Goal: Task Accomplishment & Management: Complete application form

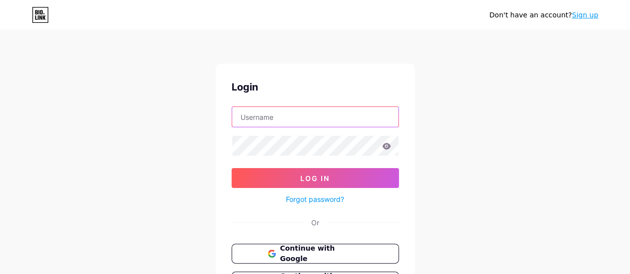
click at [312, 116] on input "text" at bounding box center [315, 117] width 166 height 20
click at [320, 262] on button "Continue with Google" at bounding box center [315, 254] width 170 height 20
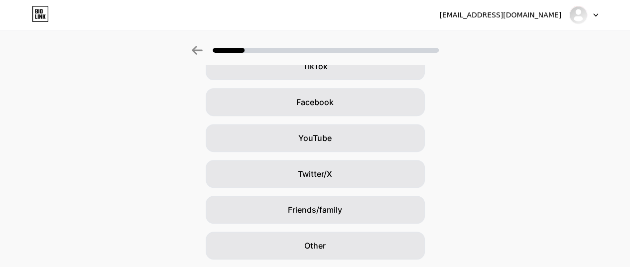
scroll to position [162, 0]
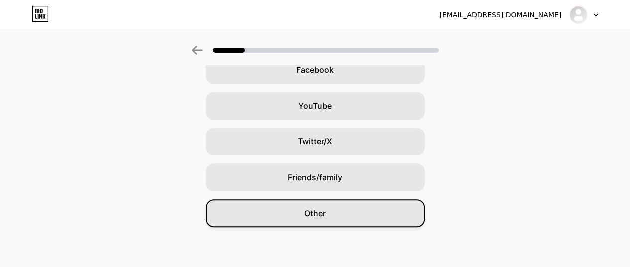
click at [374, 206] on div "Other" at bounding box center [315, 213] width 219 height 28
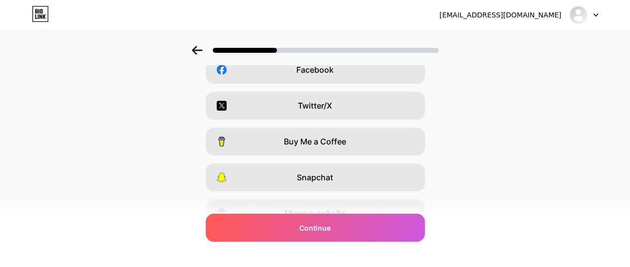
scroll to position [0, 0]
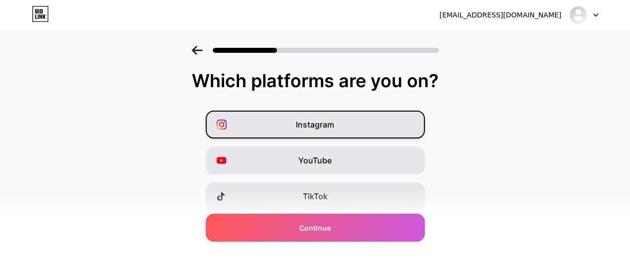
click at [361, 130] on div "Instagram" at bounding box center [315, 125] width 219 height 28
click at [356, 144] on div "Instagram YouTube TikTok Facebook Twitter/X Buy Me a Coffee Snapchat I have a w…" at bounding box center [315, 250] width 620 height 279
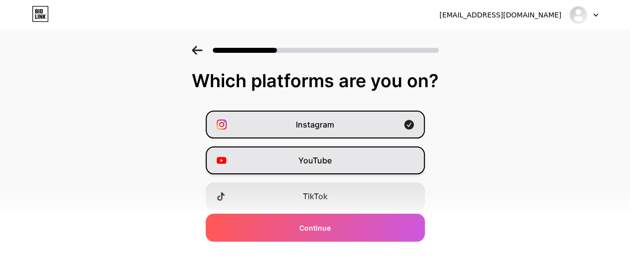
click at [355, 164] on div "YouTube" at bounding box center [315, 160] width 219 height 28
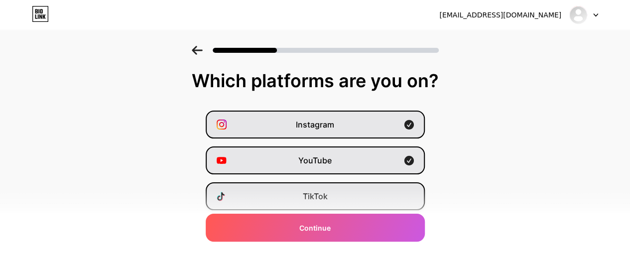
click at [370, 195] on div "TikTok" at bounding box center [315, 196] width 219 height 28
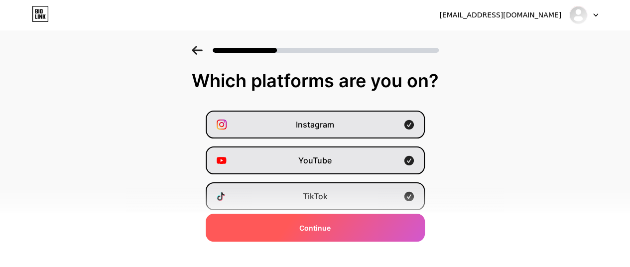
click at [371, 223] on div "Continue" at bounding box center [315, 228] width 219 height 28
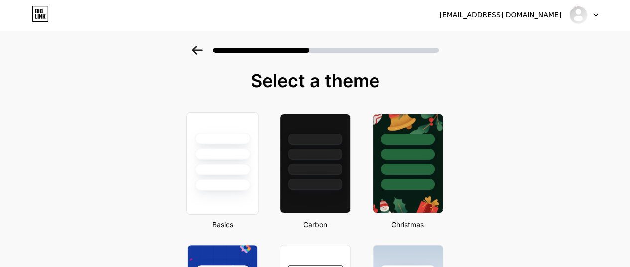
click at [241, 166] on div at bounding box center [222, 169] width 55 height 11
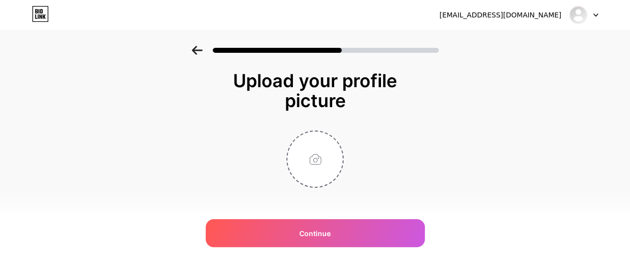
scroll to position [10, 0]
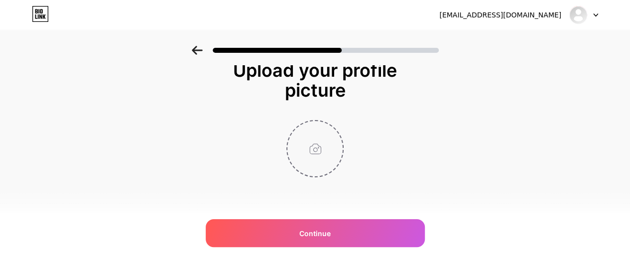
click at [327, 145] on input "file" at bounding box center [314, 148] width 55 height 55
type input "C:\fakepath\moralres.png"
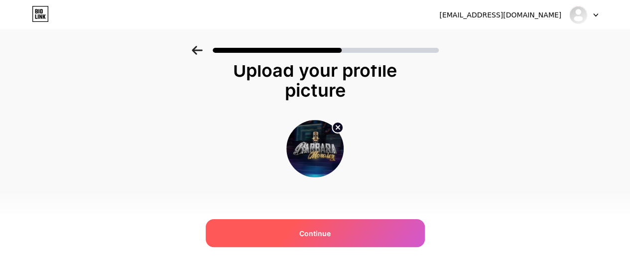
click at [364, 222] on div "Continue" at bounding box center [315, 233] width 219 height 28
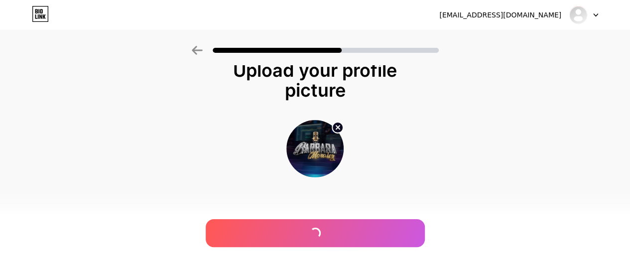
scroll to position [0, 0]
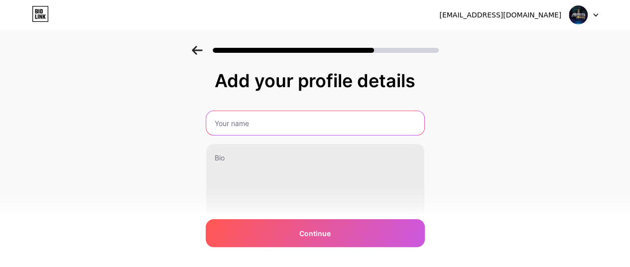
click at [363, 122] on input "text" at bounding box center [315, 123] width 218 height 24
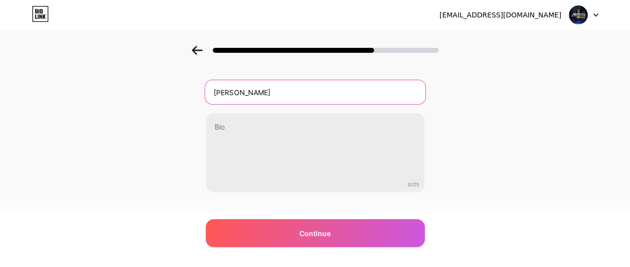
scroll to position [46, 0]
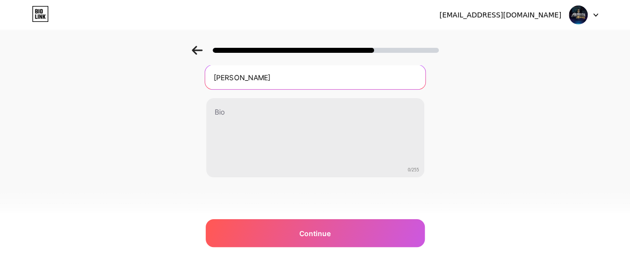
drag, startPoint x: 273, startPoint y: 81, endPoint x: 405, endPoint y: 81, distance: 132.0
click at [405, 81] on input "[PERSON_NAME]" at bounding box center [315, 77] width 220 height 24
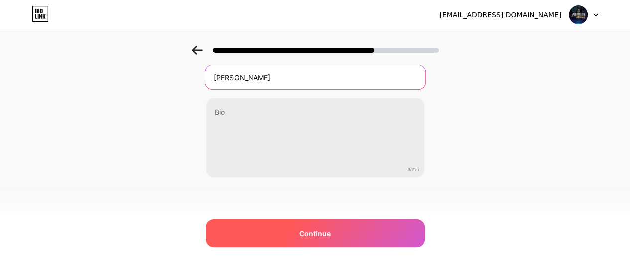
type input "[PERSON_NAME]"
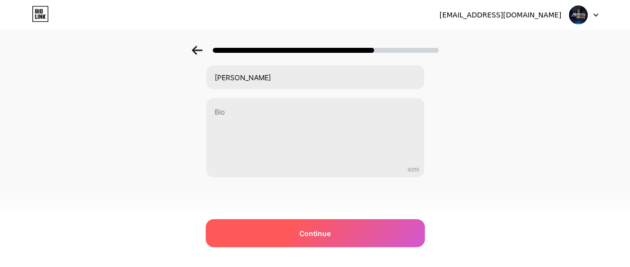
click at [331, 229] on span "Continue" at bounding box center [314, 233] width 31 height 10
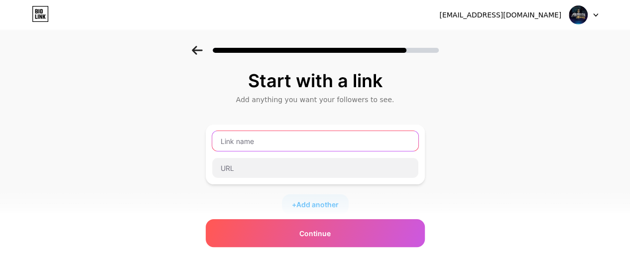
click at [316, 143] on input "text" at bounding box center [315, 141] width 206 height 20
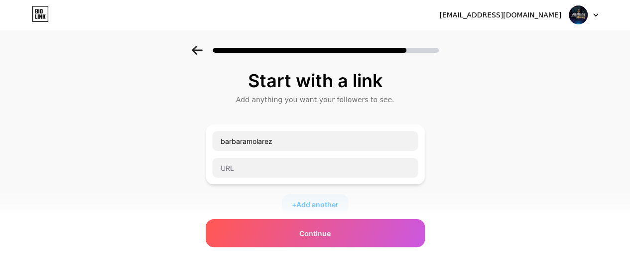
click at [423, 153] on div "barbaramolarez" at bounding box center [315, 155] width 219 height 60
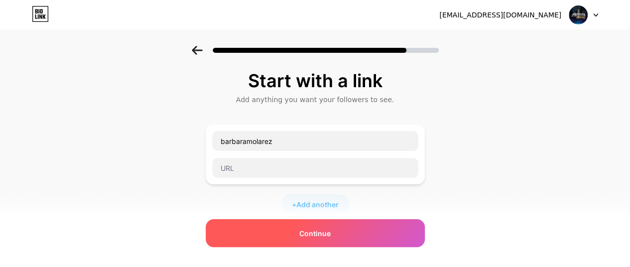
click at [360, 238] on div "Continue" at bounding box center [315, 233] width 219 height 28
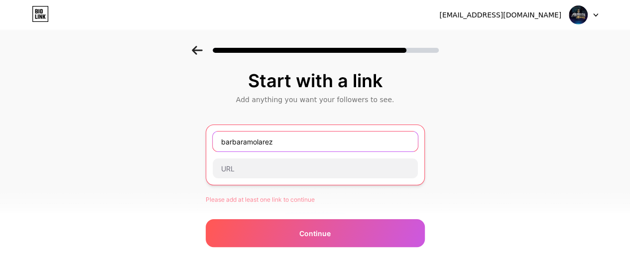
drag, startPoint x: 308, startPoint y: 141, endPoint x: 165, endPoint y: 136, distance: 143.1
click at [165, 136] on div "Start with a link Add anything you want your followers to see. barbaramolarez P…" at bounding box center [315, 230] width 630 height 368
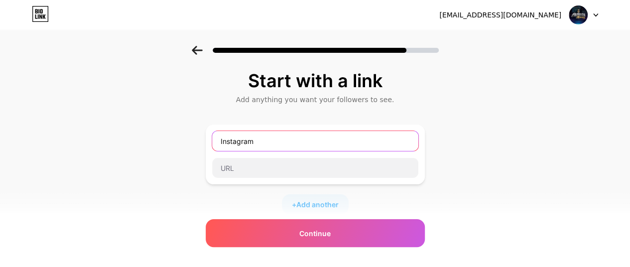
type input "Instagram"
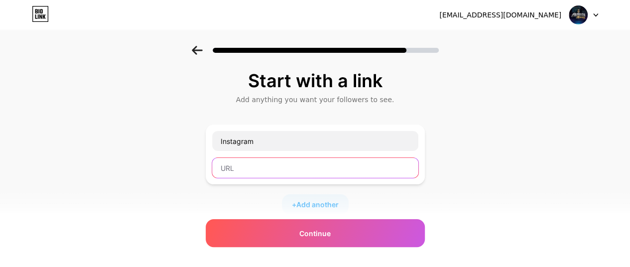
paste input "[DOMAIN_NAME][URL]"
click at [224, 169] on input "[DOMAIN_NAME][URL]" at bounding box center [315, 168] width 206 height 20
paste input "https://"
click at [360, 168] on input "[URL][DOMAIN_NAME]" at bounding box center [315, 168] width 206 height 20
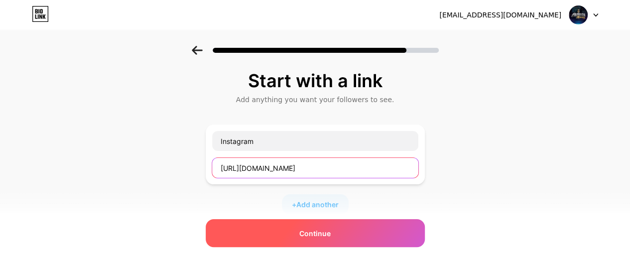
type input "[URL][DOMAIN_NAME]"
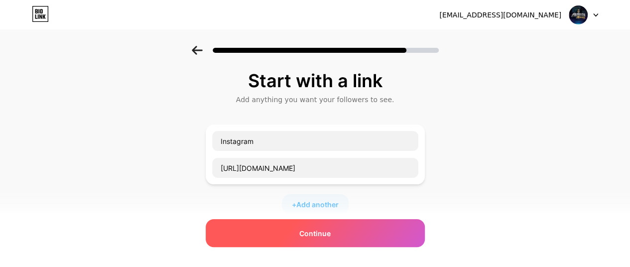
click at [344, 237] on div "Continue" at bounding box center [315, 233] width 219 height 28
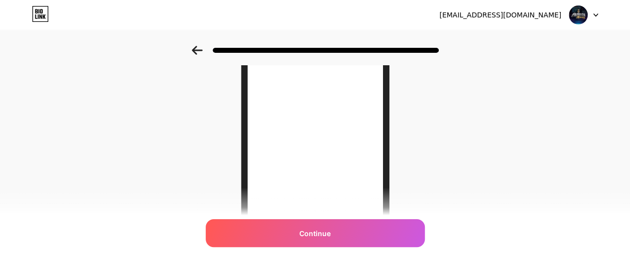
scroll to position [234, 0]
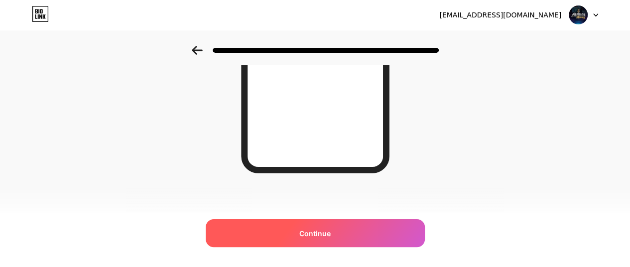
click at [378, 234] on div "Continue" at bounding box center [315, 233] width 219 height 28
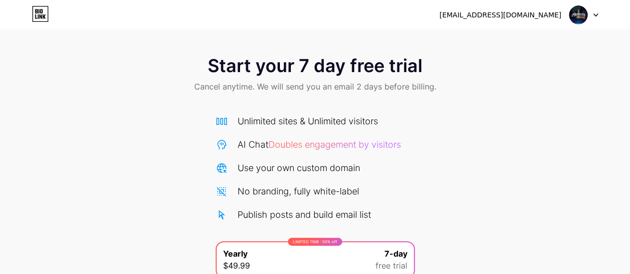
scroll to position [126, 0]
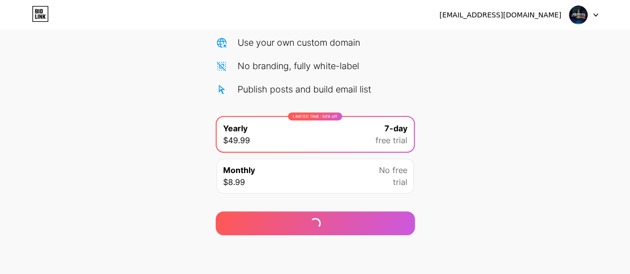
click at [563, 16] on div "[EMAIL_ADDRESS][DOMAIN_NAME]" at bounding box center [518, 15] width 159 height 18
click at [552, 19] on div "[EMAIL_ADDRESS][DOMAIN_NAME]" at bounding box center [500, 15] width 122 height 10
click at [596, 17] on div at bounding box center [583, 15] width 29 height 18
click at [491, 10] on div "[EMAIL_ADDRESS][DOMAIN_NAME]" at bounding box center [500, 15] width 122 height 10
click at [37, 17] on icon at bounding box center [40, 14] width 17 height 16
